Goal: Task Accomplishment & Management: Use online tool/utility

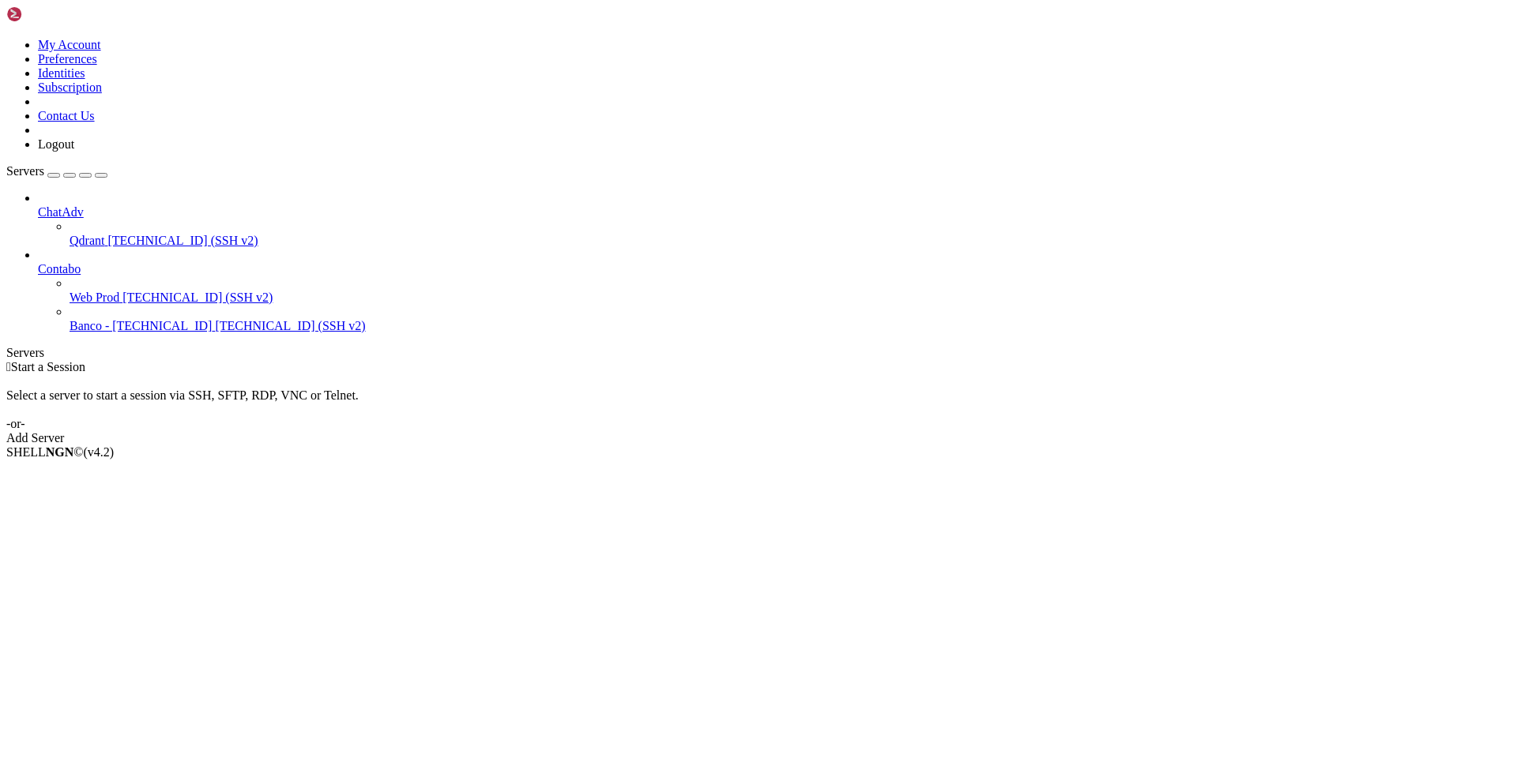
click at [119, 291] on span "Web Prod" at bounding box center [94, 298] width 50 height 14
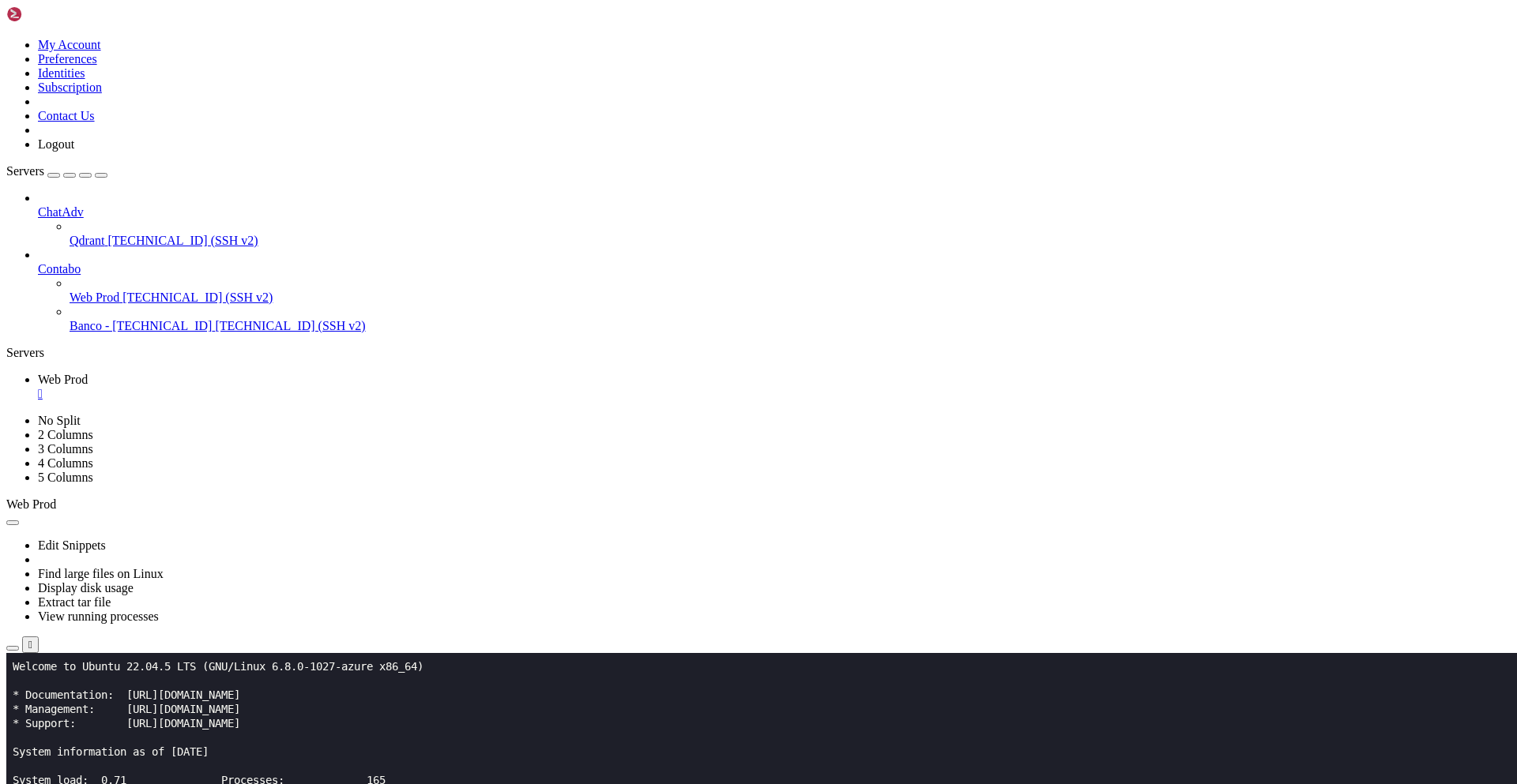
drag, startPoint x: 88, startPoint y: 667, endPoint x: 177, endPoint y: 669, distance: 89.0
click at [177, 669] on x-row "Welcome to Ubuntu 22.04.5 LTS (GNU/Linux 6.8.0-1027-azure x86_64)" at bounding box center [665, 667] width 1305 height 14
click at [123, 291] on span "[TECHNICAL_ID] (SSH v2)" at bounding box center [197, 298] width 150 height 14
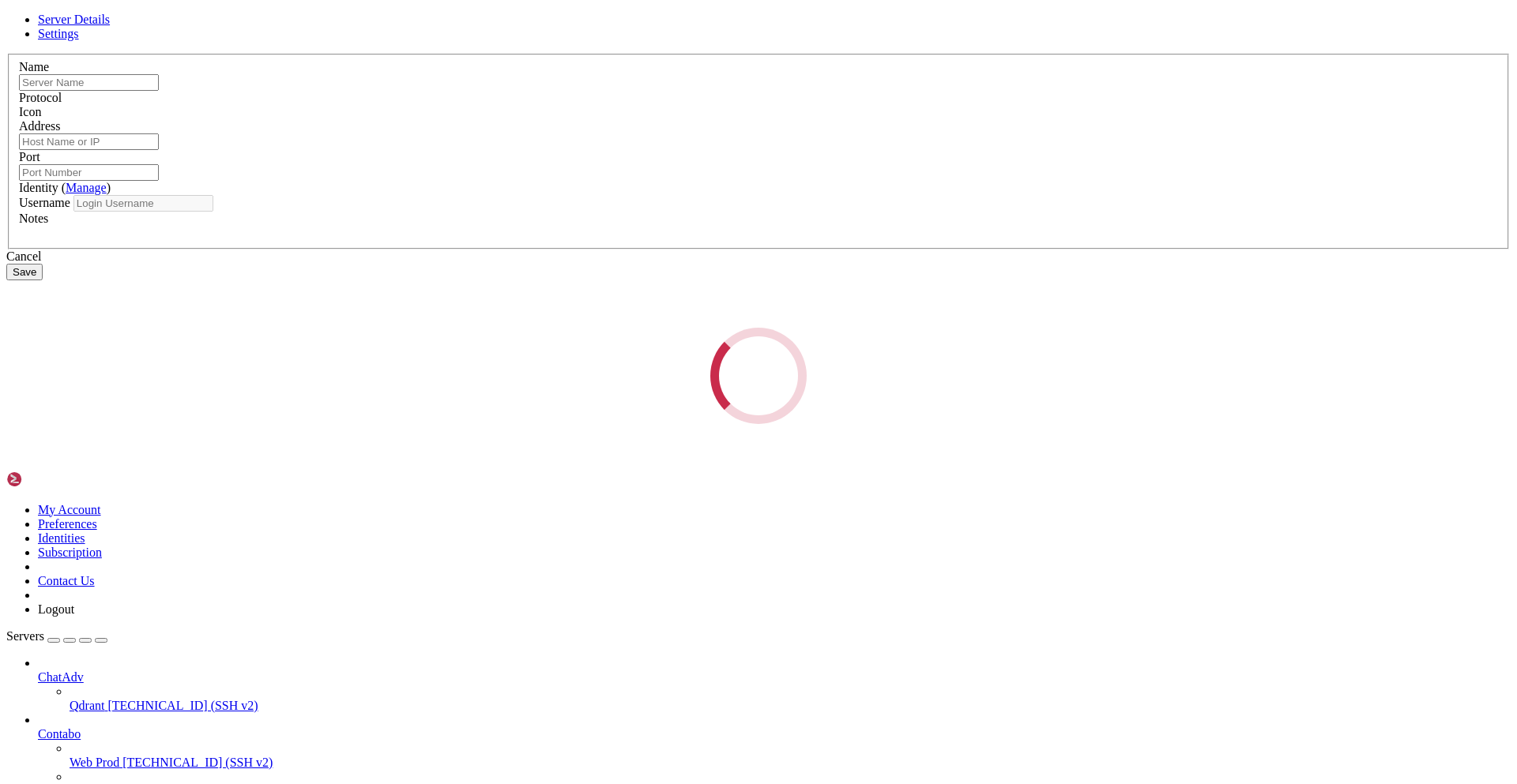
type input "Web Prod"
type input "[TECHNICAL_ID]"
type input "22"
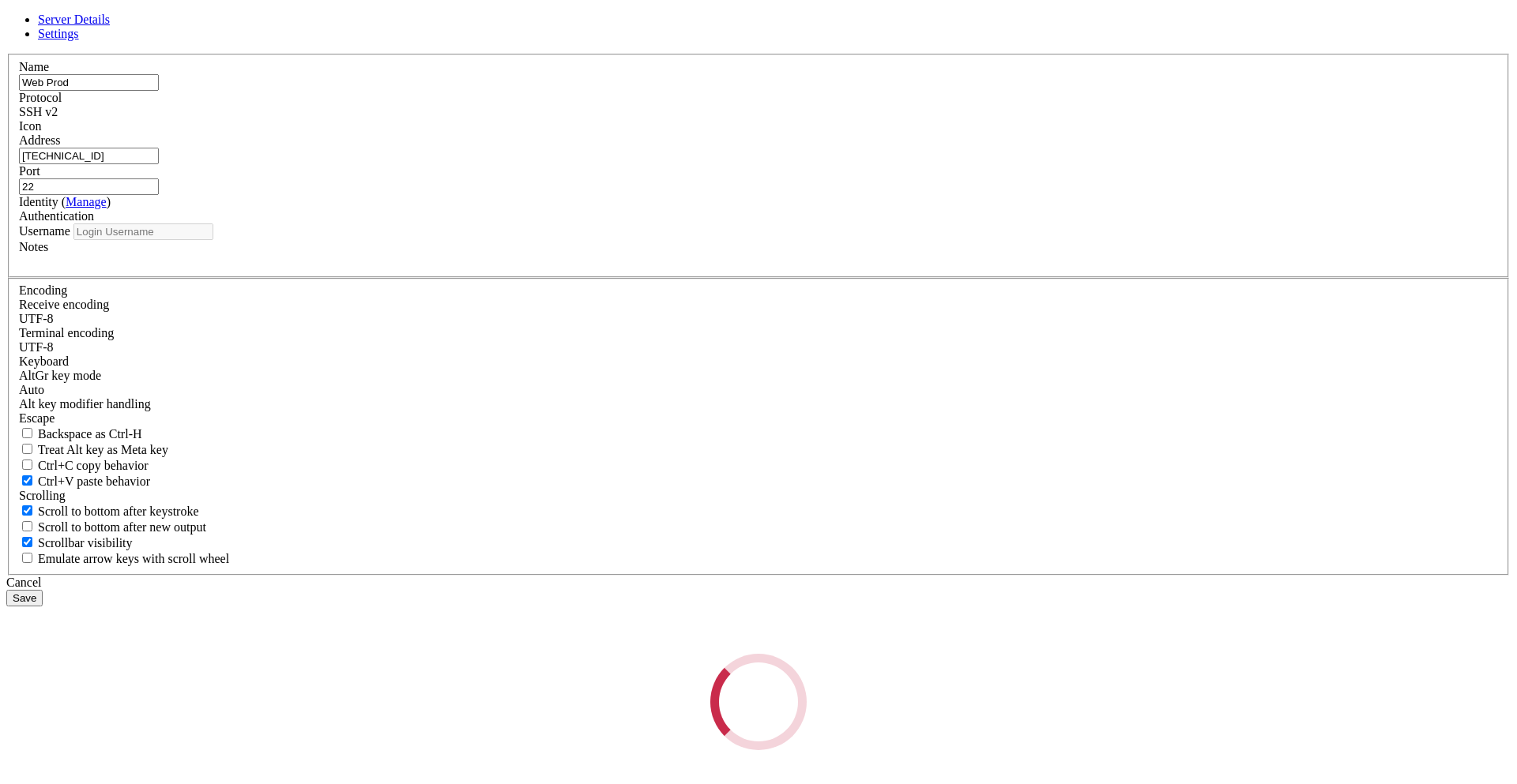
type input "azureuser"
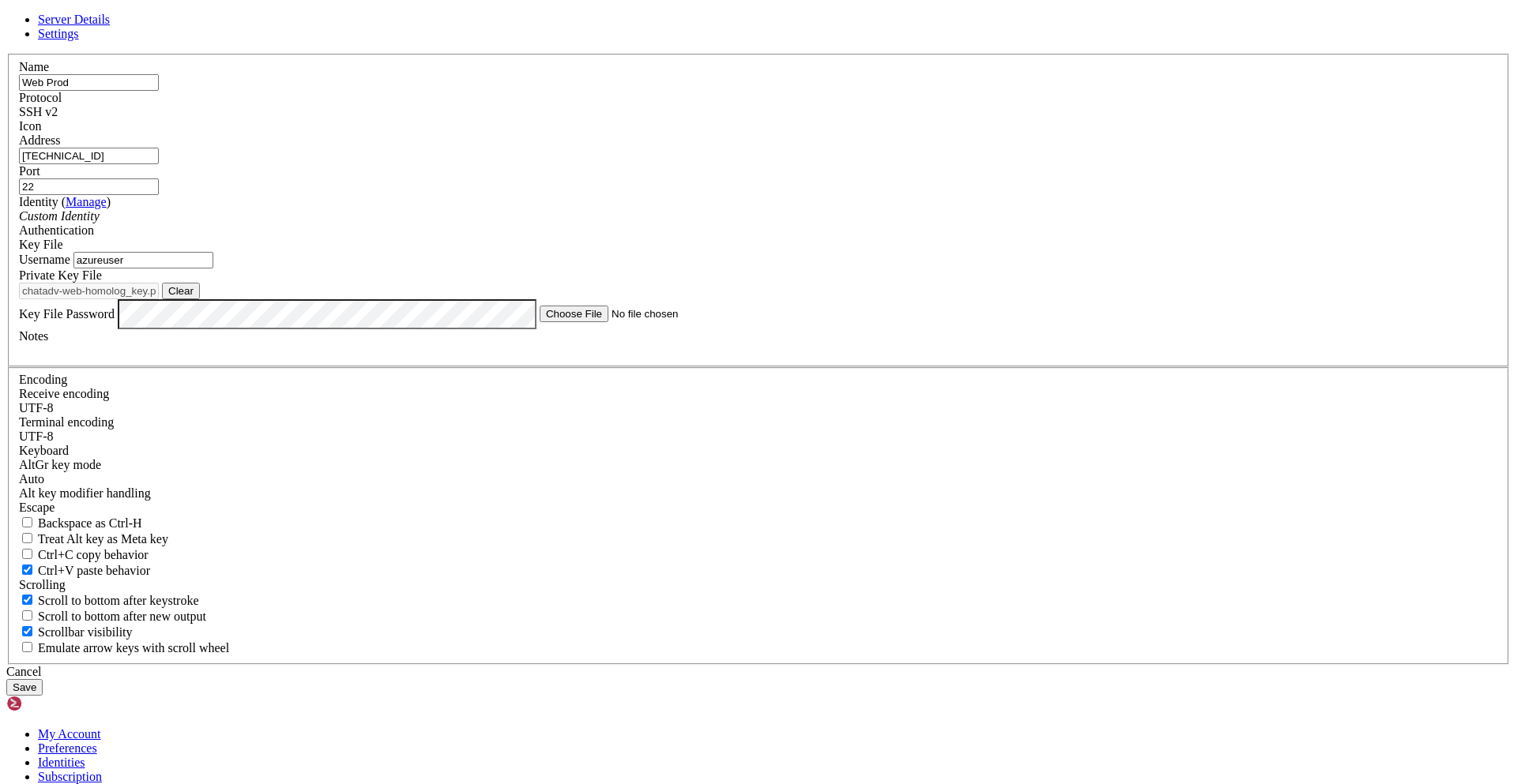
click at [159, 164] on input "[TECHNICAL_ID]" at bounding box center [88, 156] width 140 height 17
click at [6, 54] on icon at bounding box center [6, 54] width 0 height 0
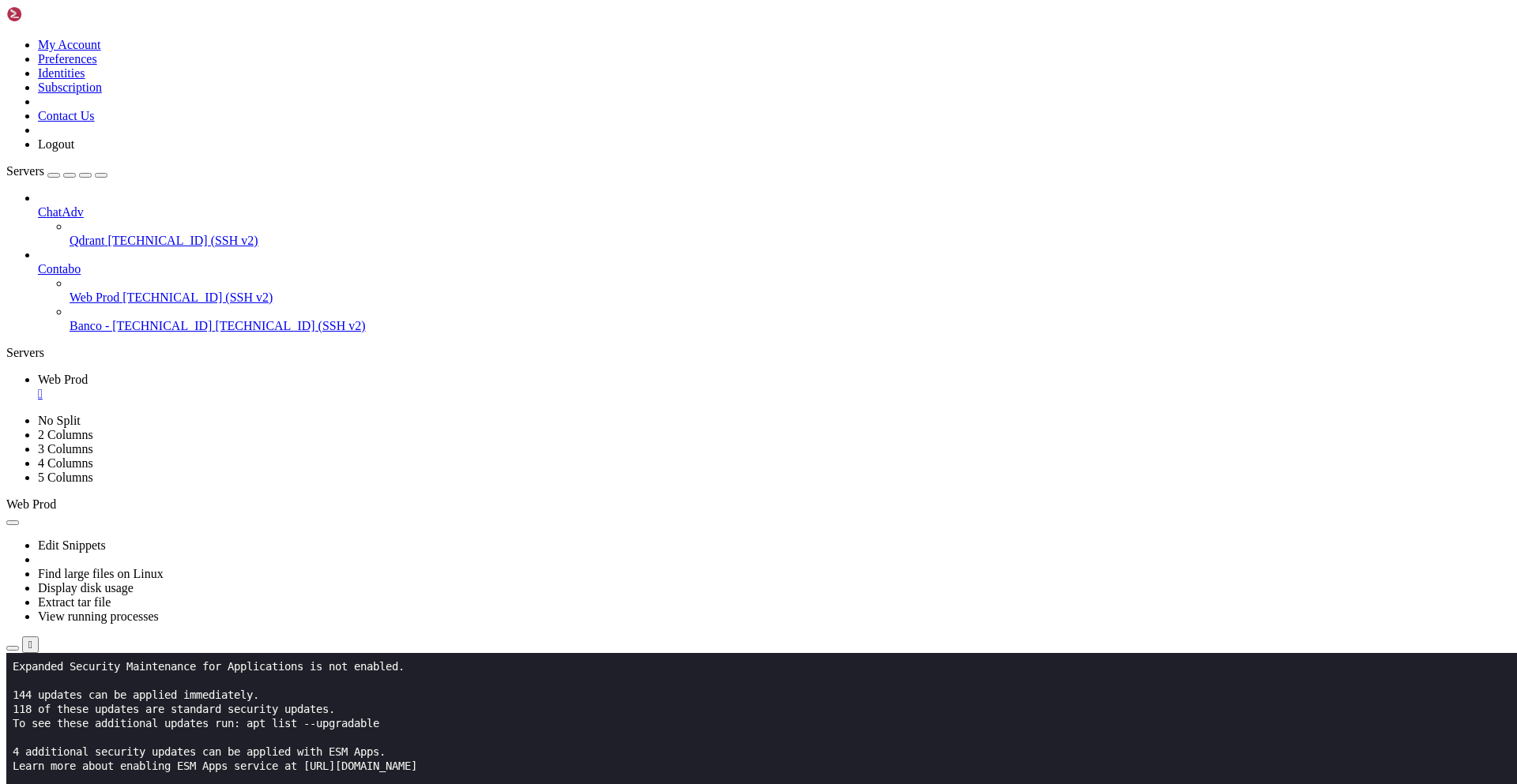
scroll to position [213, 0]
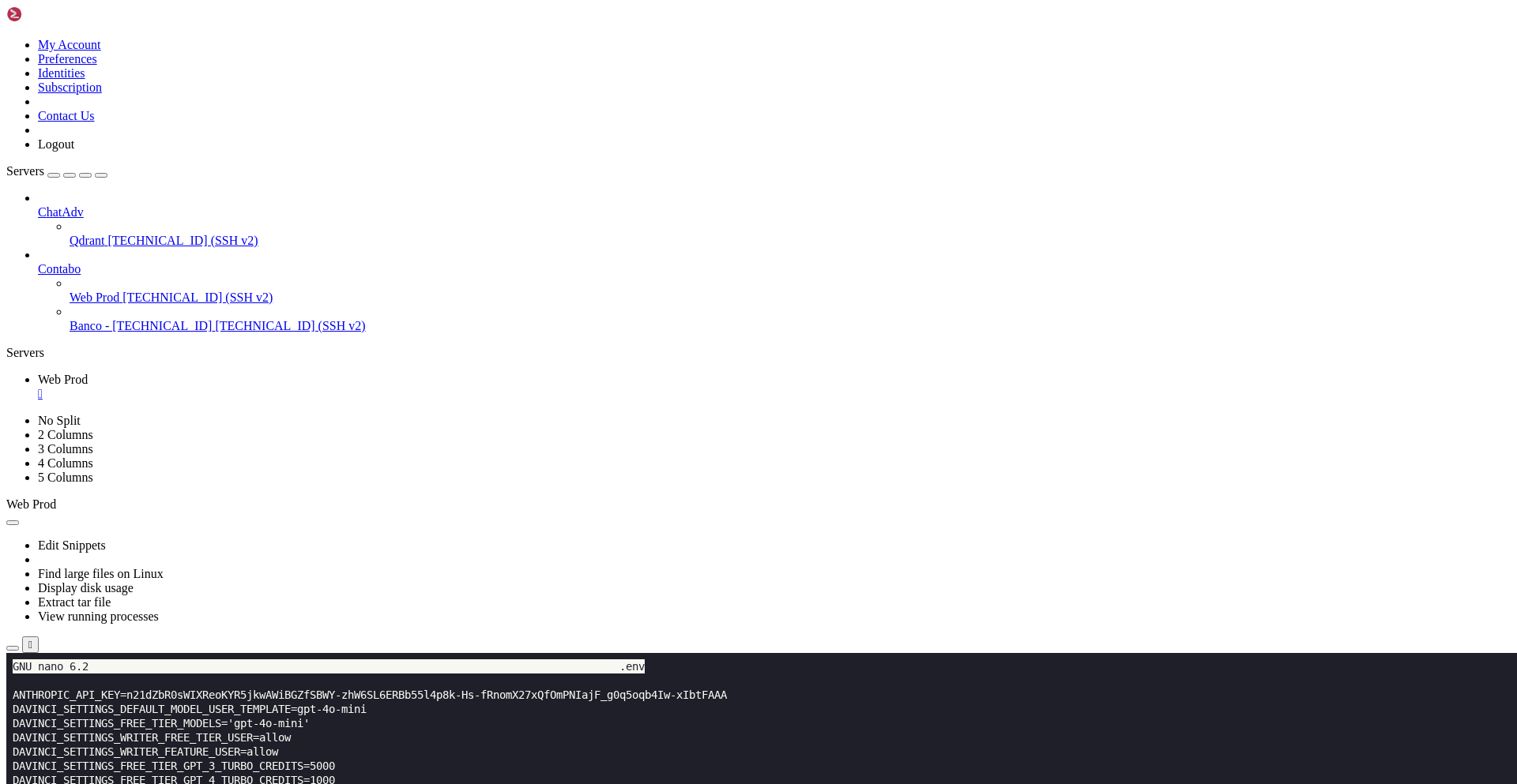
drag, startPoint x: 72, startPoint y: 1109, endPoint x: 12, endPoint y: 1061, distance: 76.8
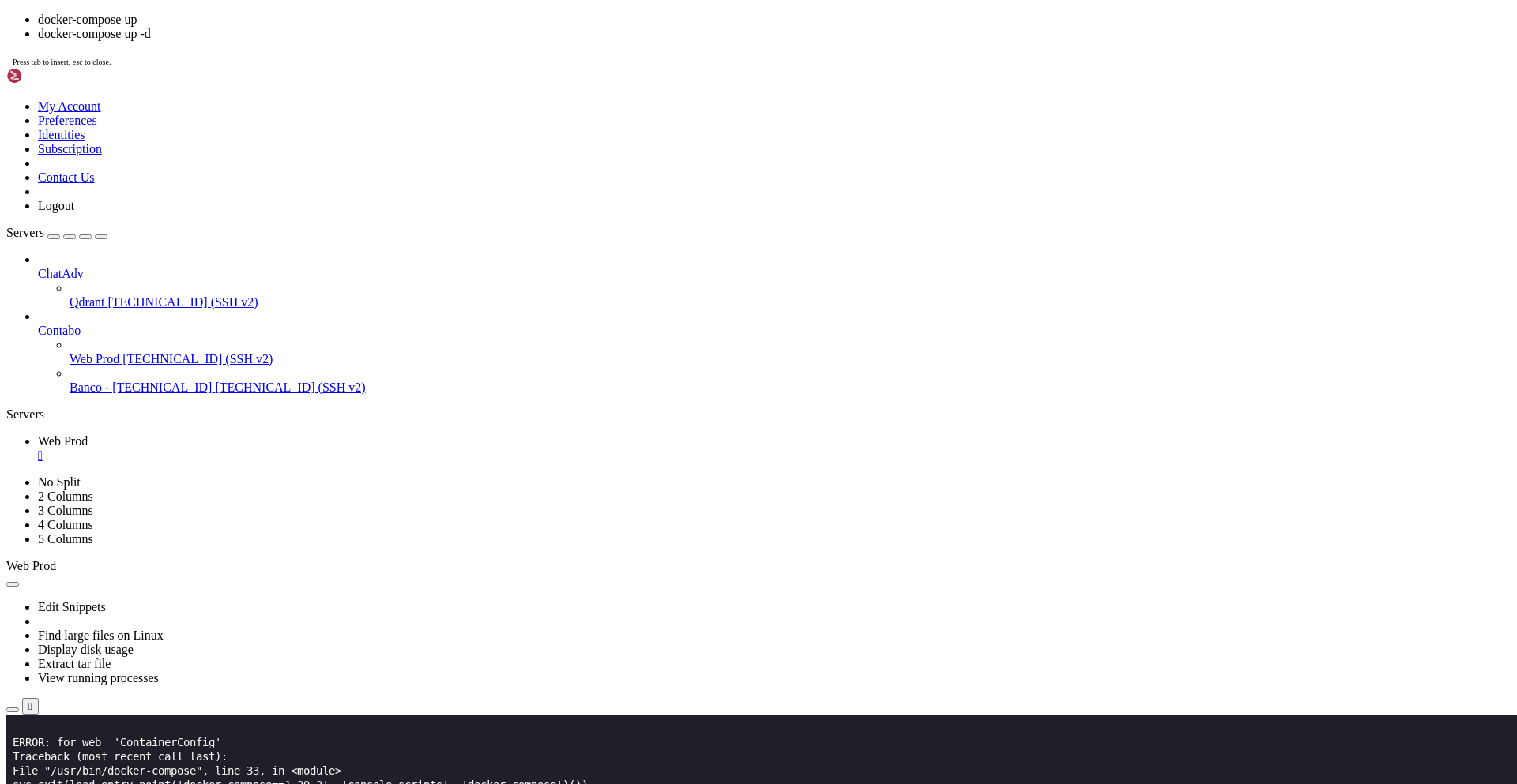
scroll to position [2213, 0]
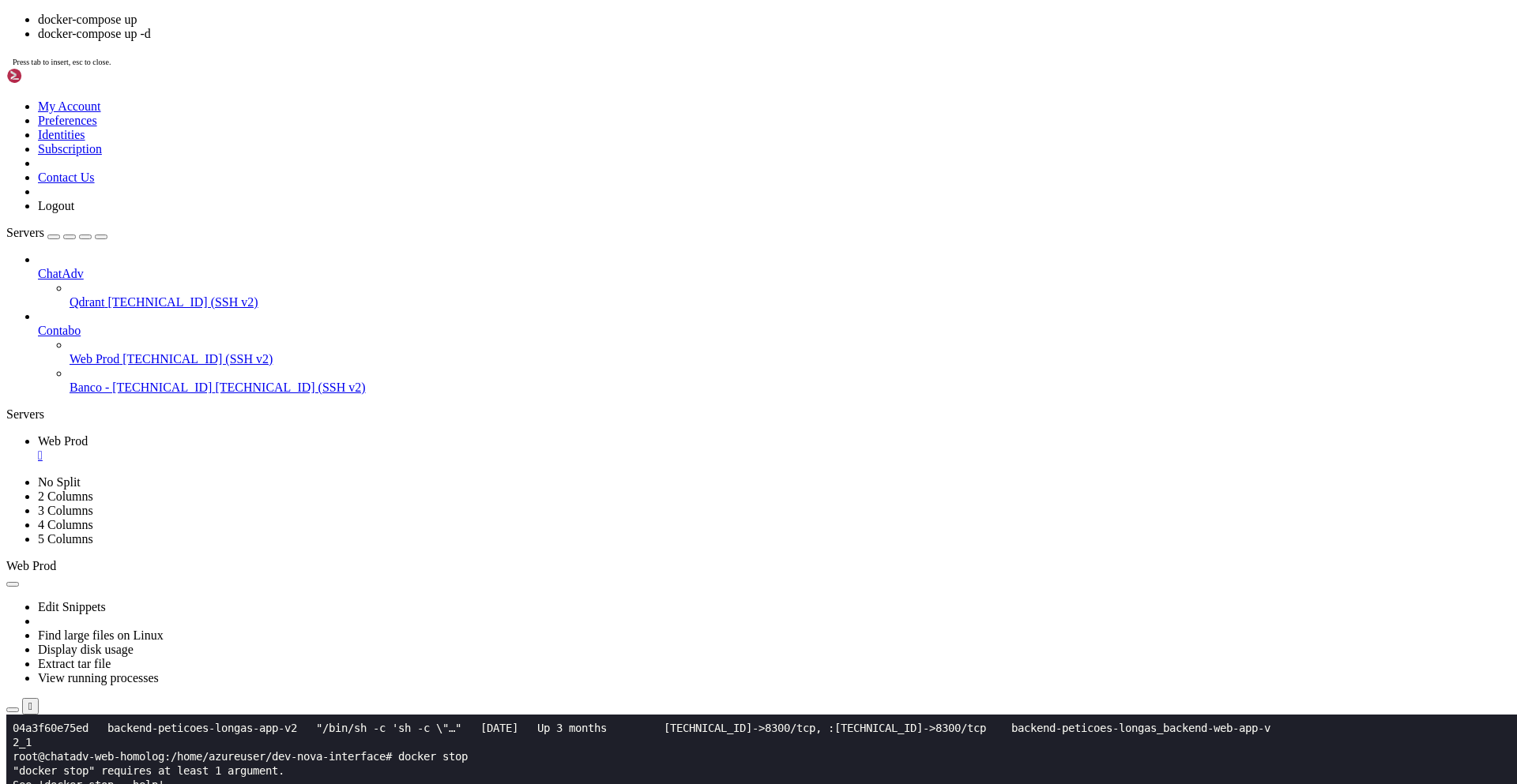
drag, startPoint x: 13, startPoint y: 841, endPoint x: 337, endPoint y: 1013, distance: 366.8
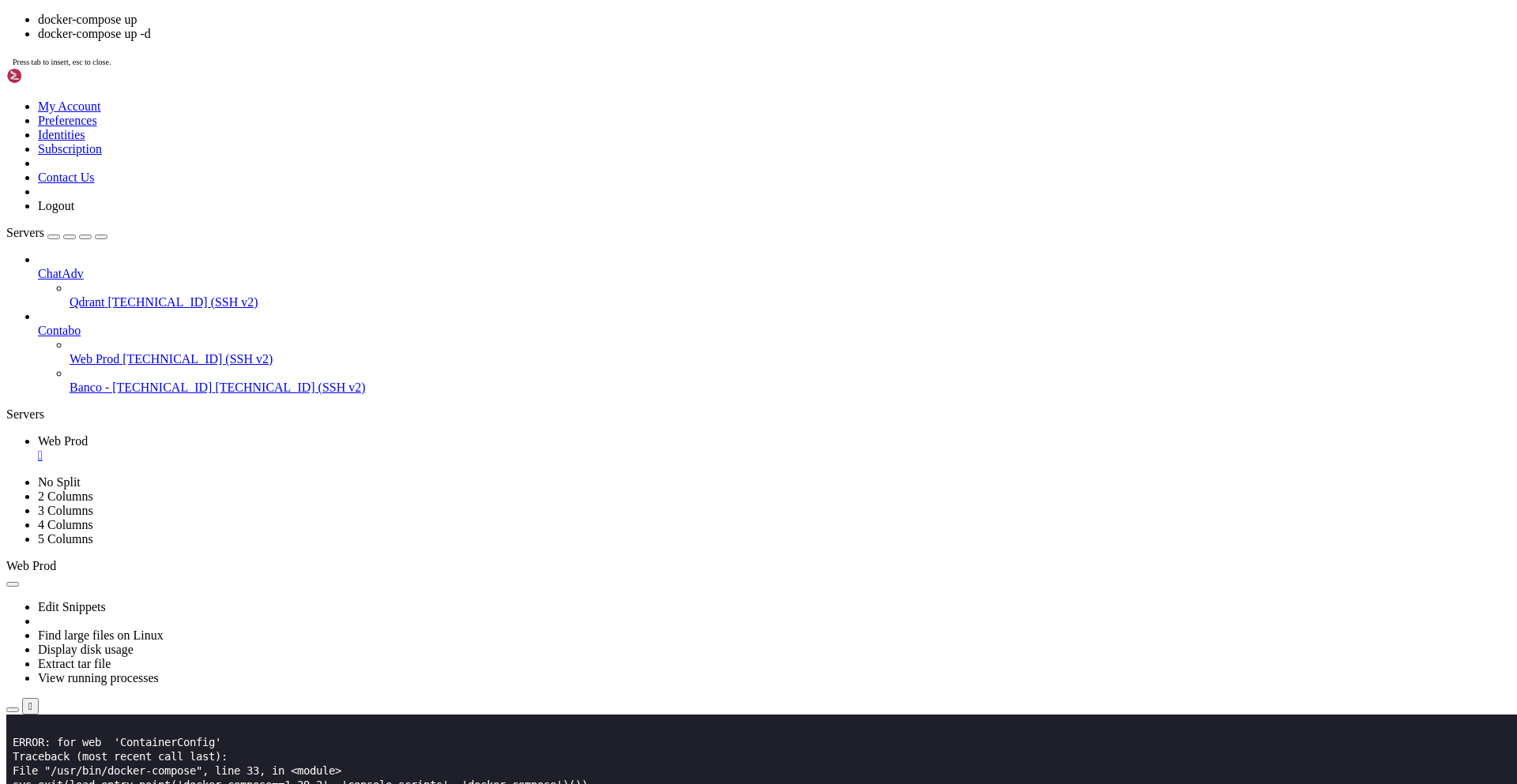
drag, startPoint x: 12, startPoint y: 855, endPoint x: 482, endPoint y: 1331, distance: 668.9
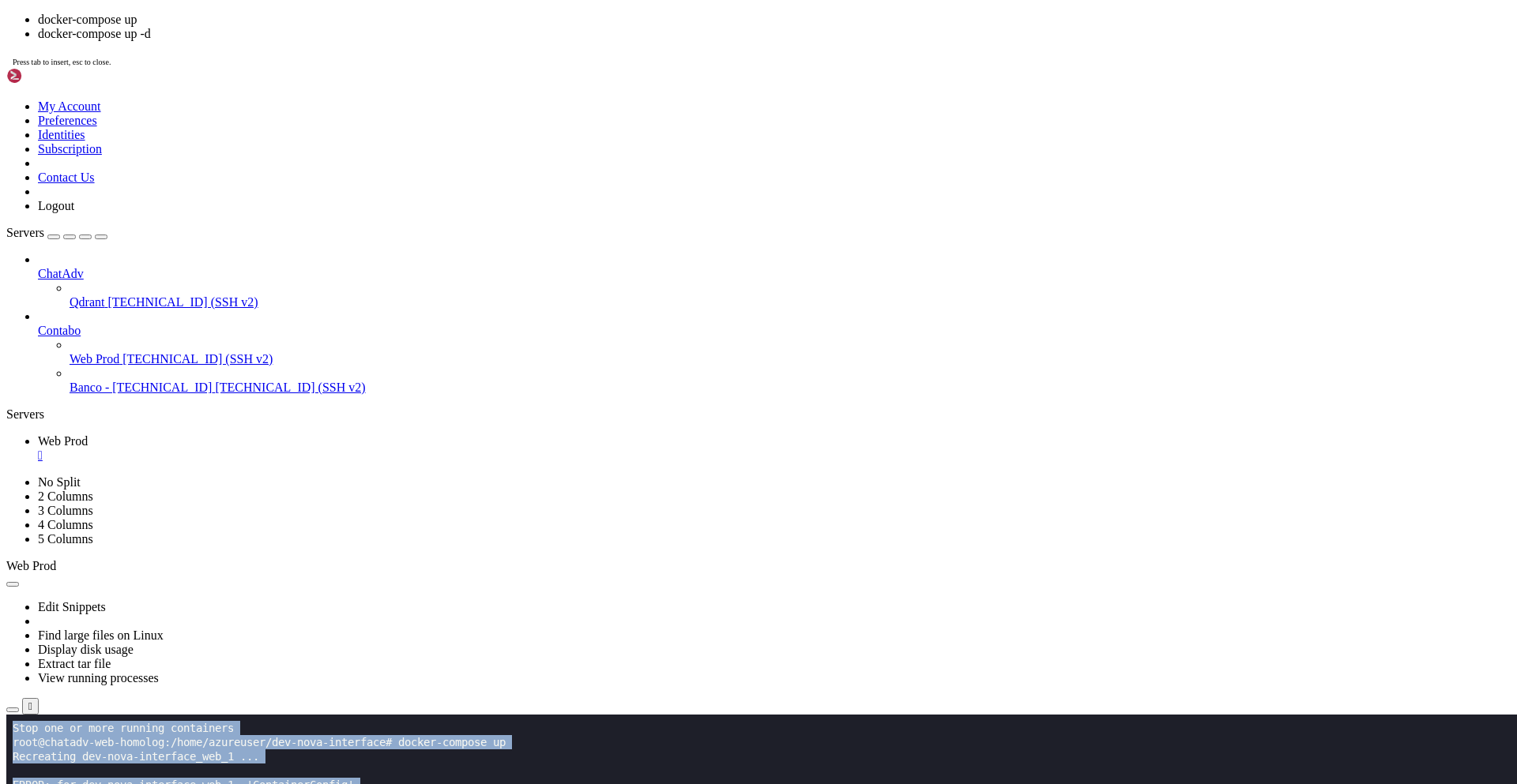
scroll to position [2317, 0]
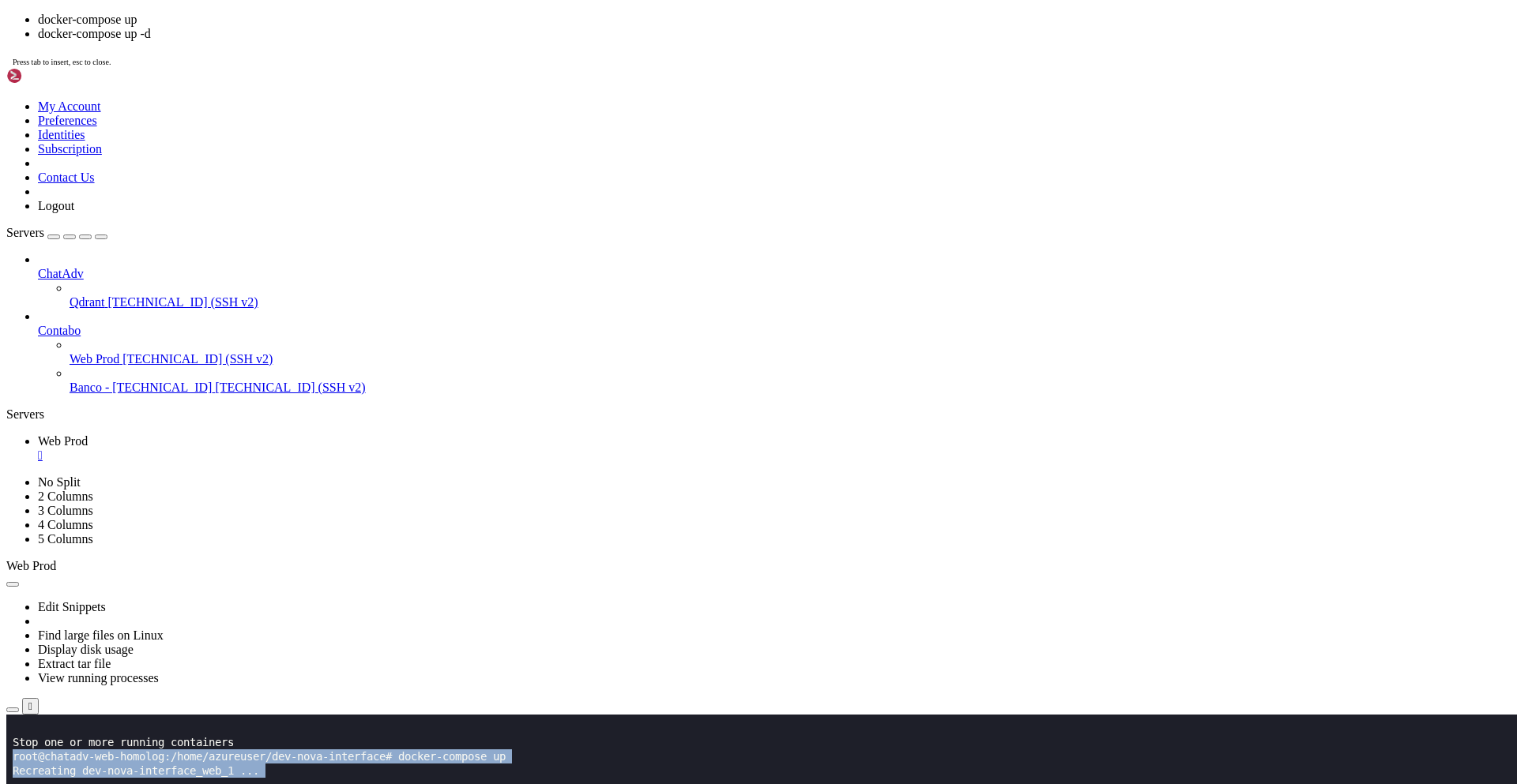
drag, startPoint x: 465, startPoint y: 1361, endPoint x: 14, endPoint y: 758, distance: 753.0
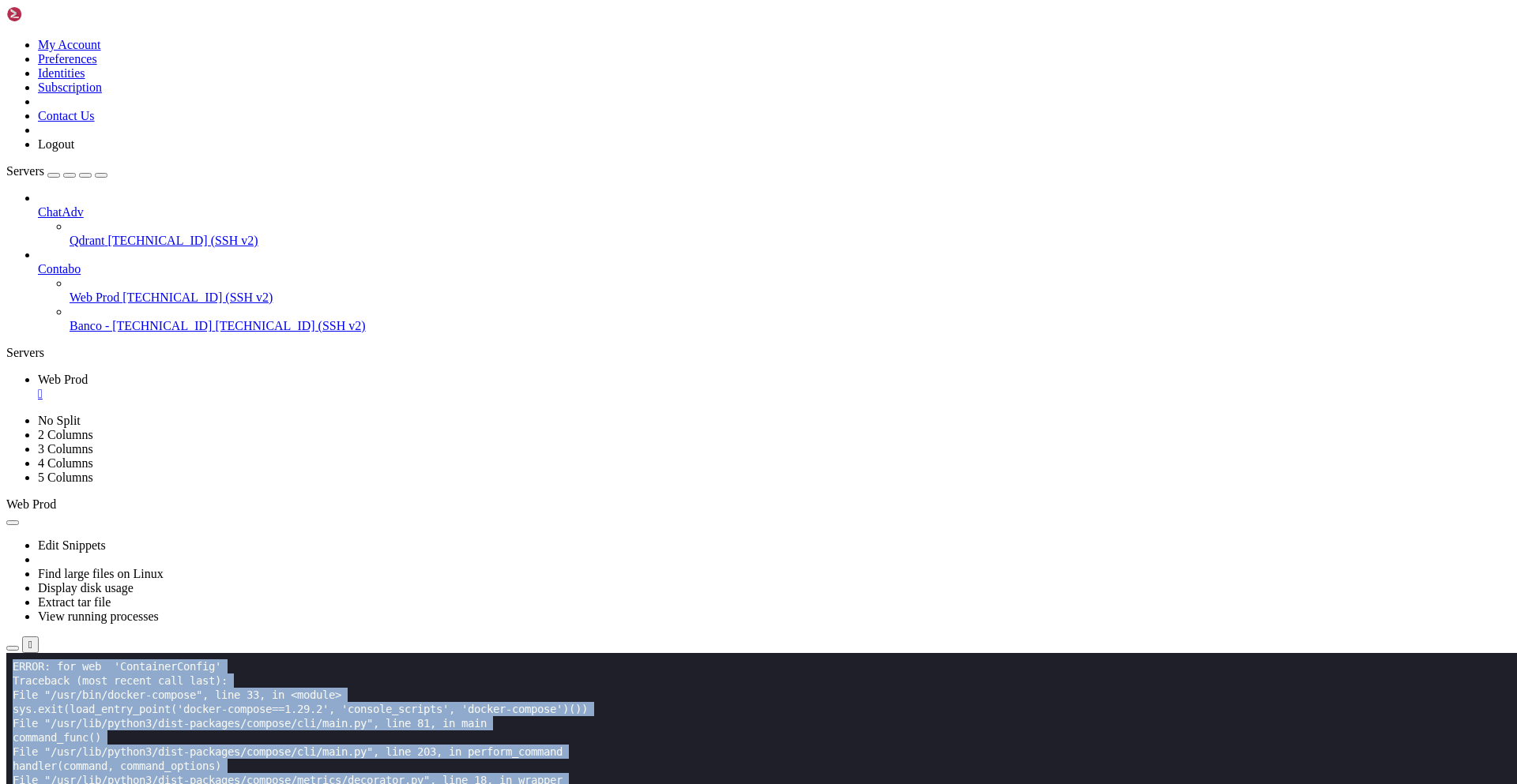
scroll to position [2431, 0]
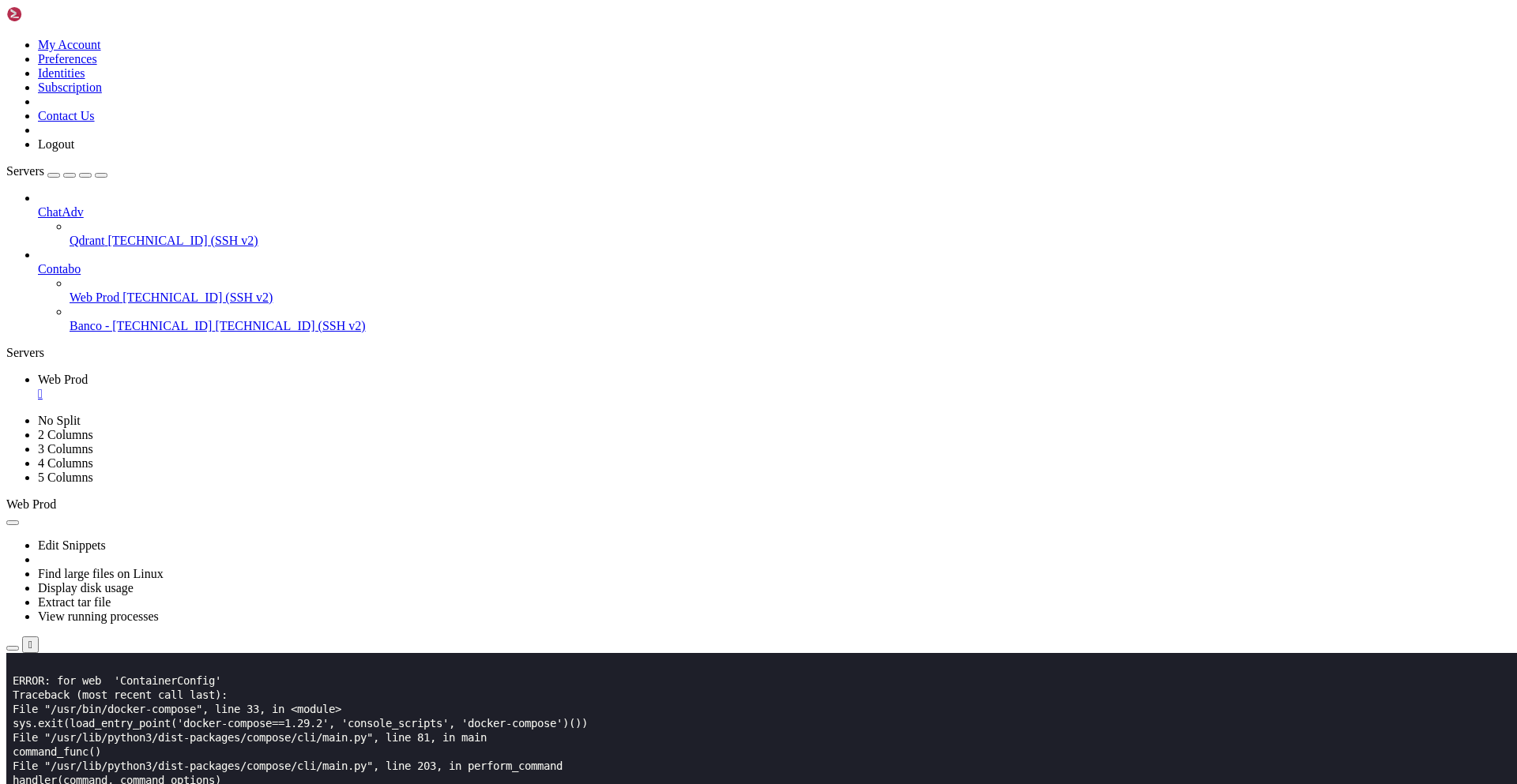
scroll to position [3142, 0]
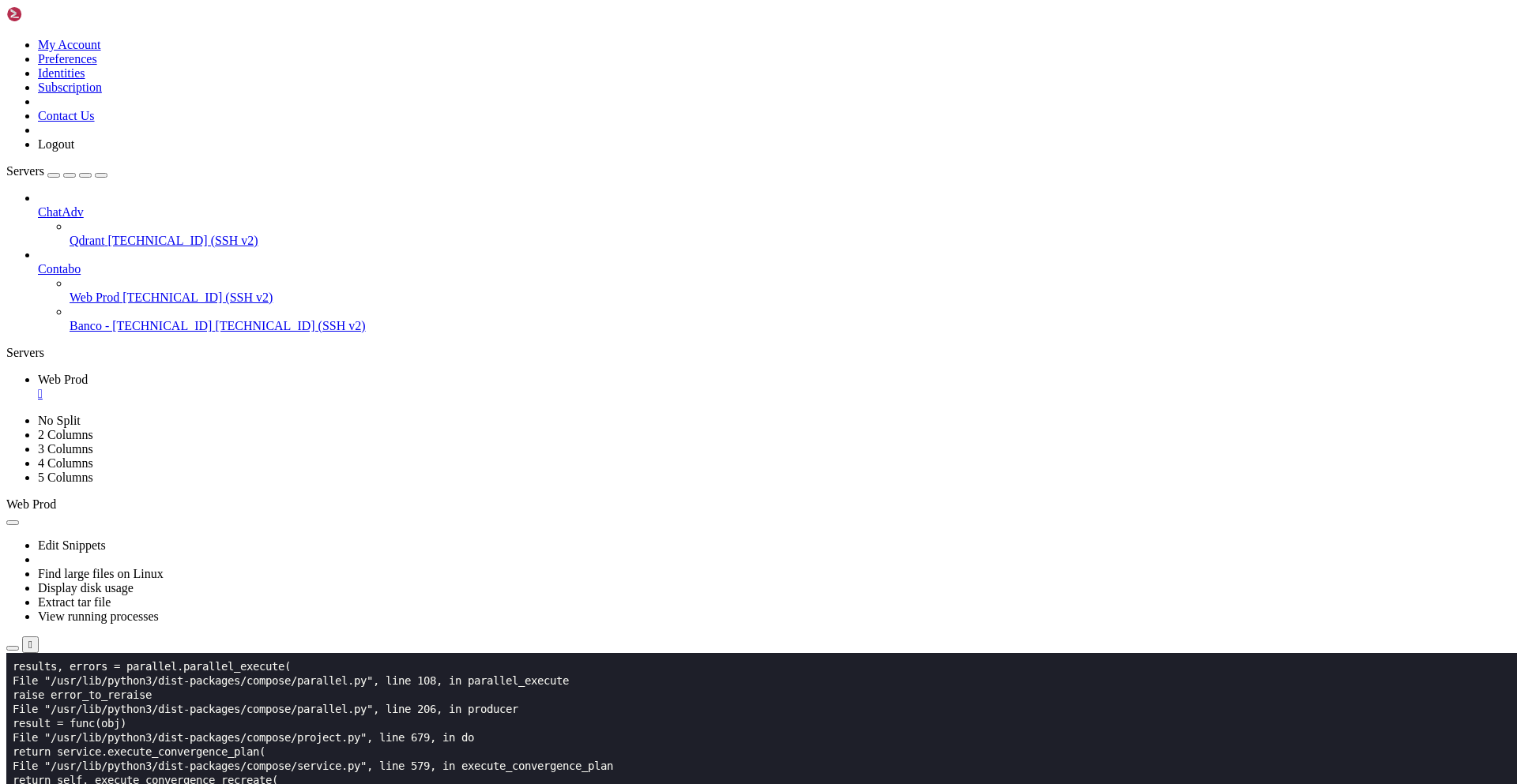
scroll to position [3383, 0]
